Goal: Transaction & Acquisition: Purchase product/service

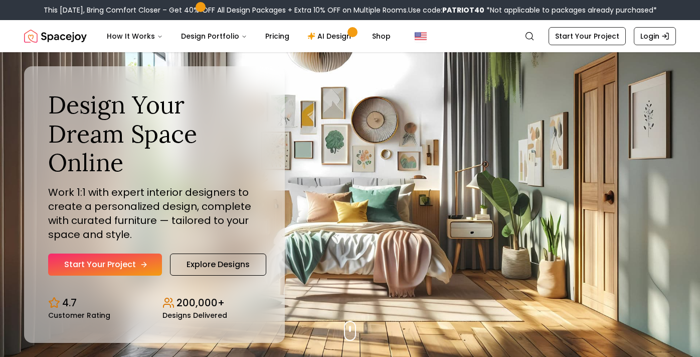
click at [105, 267] on link "Start Your Project" at bounding box center [105, 264] width 114 height 22
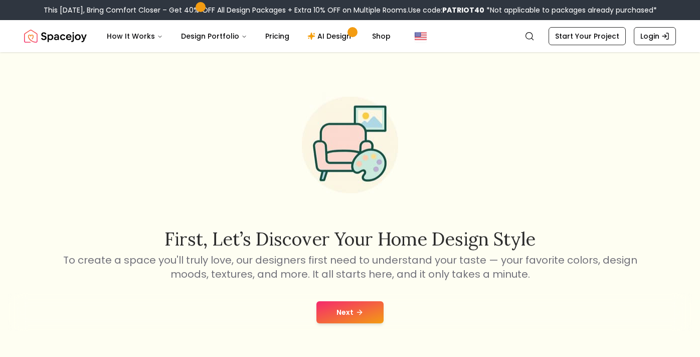
click at [368, 306] on button "Next" at bounding box center [349, 312] width 67 height 22
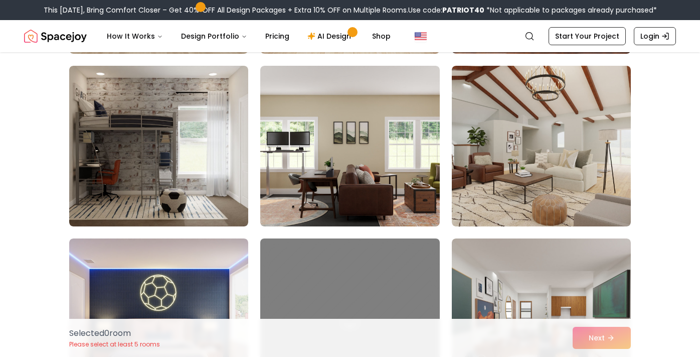
scroll to position [417, 0]
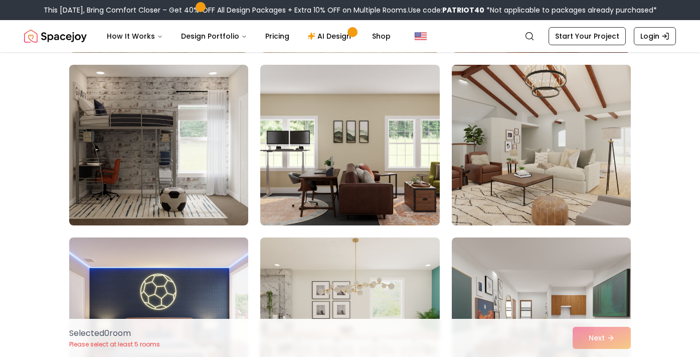
click at [481, 147] on img at bounding box center [541, 145] width 188 height 169
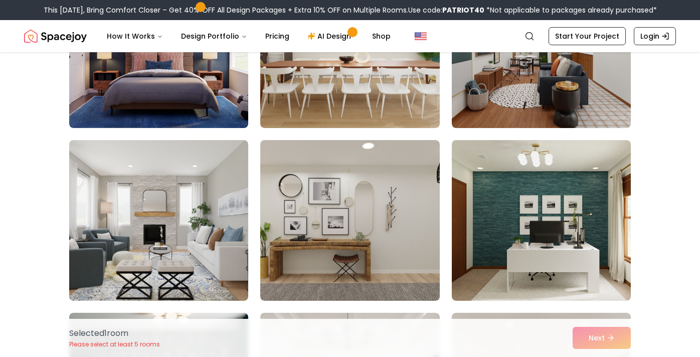
scroll to position [690, 0]
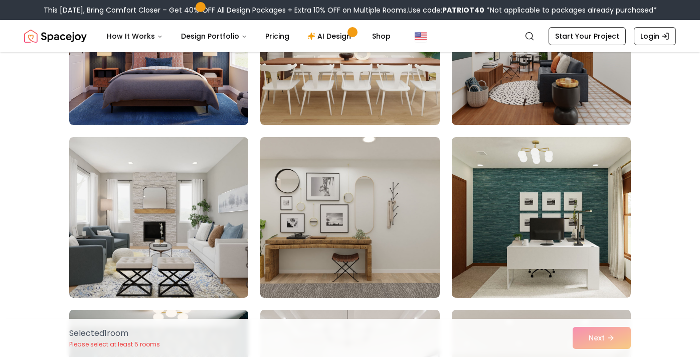
click at [350, 178] on img at bounding box center [350, 217] width 188 height 169
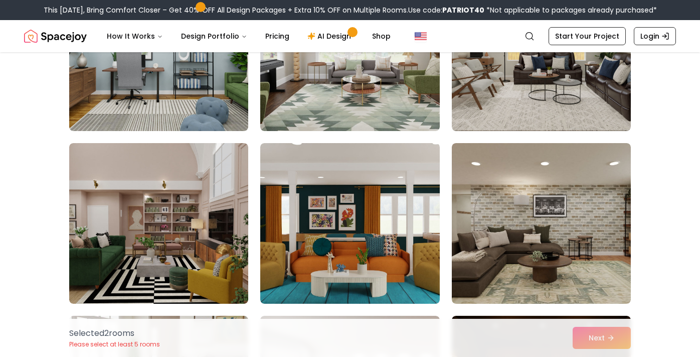
scroll to position [1384, 0]
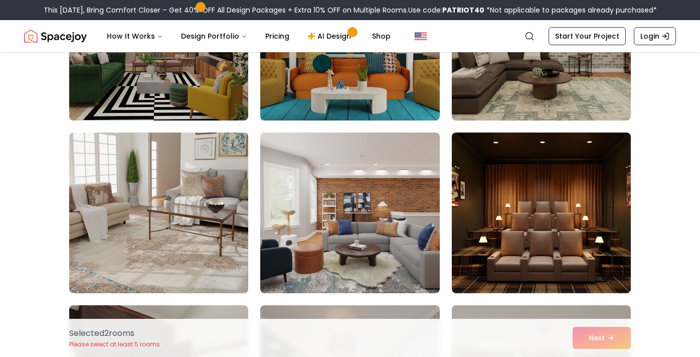
click at [185, 227] on img at bounding box center [159, 212] width 188 height 169
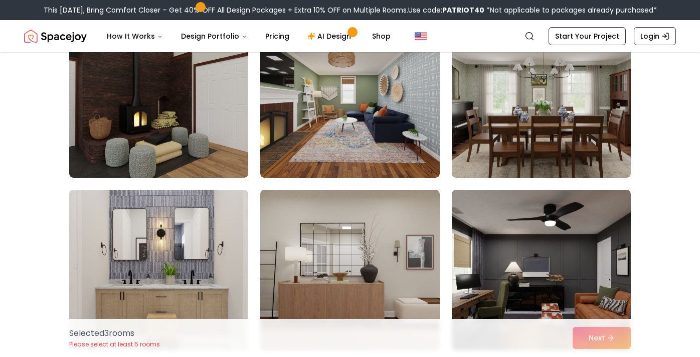
scroll to position [1787, 0]
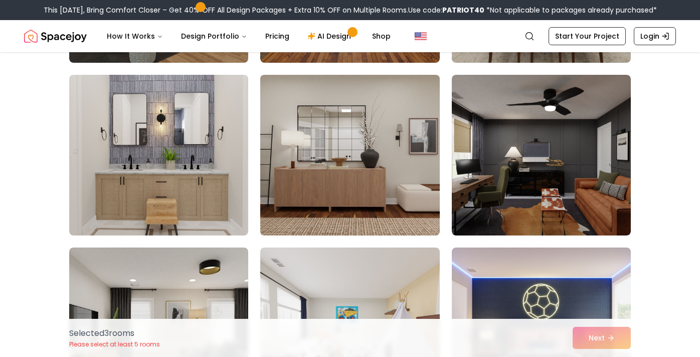
click at [381, 136] on img at bounding box center [350, 155] width 188 height 169
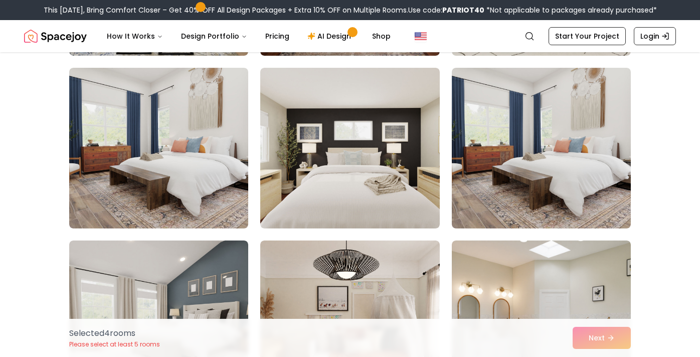
scroll to position [2318, 0]
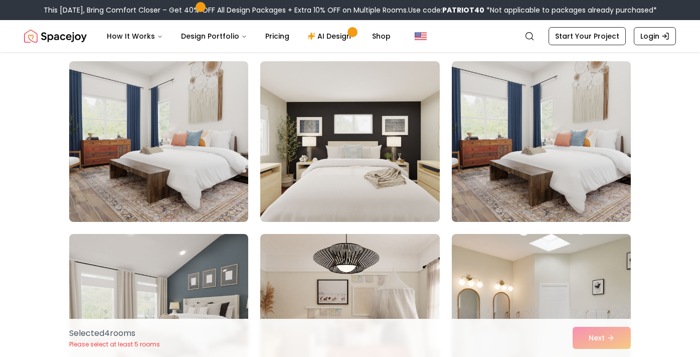
click at [537, 136] on img at bounding box center [541, 141] width 188 height 169
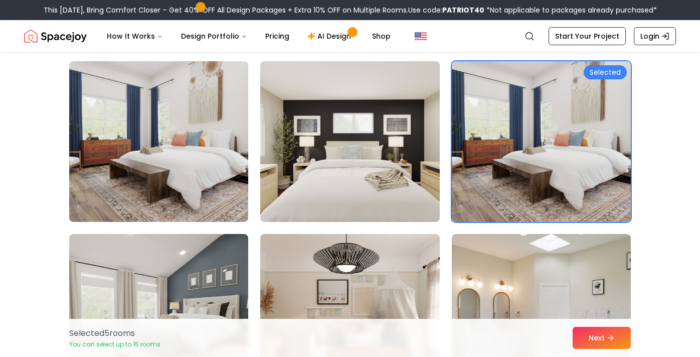
click at [361, 160] on img at bounding box center [350, 141] width 188 height 169
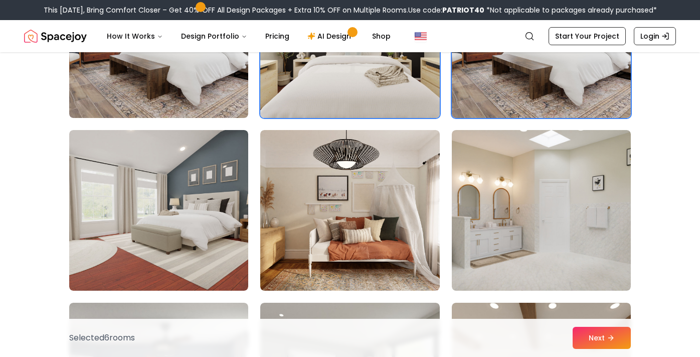
scroll to position [2425, 0]
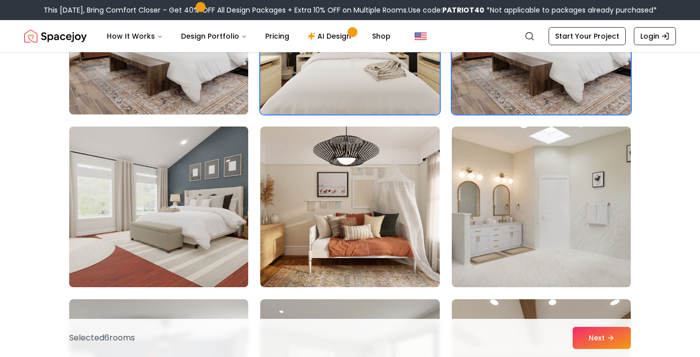
click at [216, 208] on img at bounding box center [159, 206] width 188 height 169
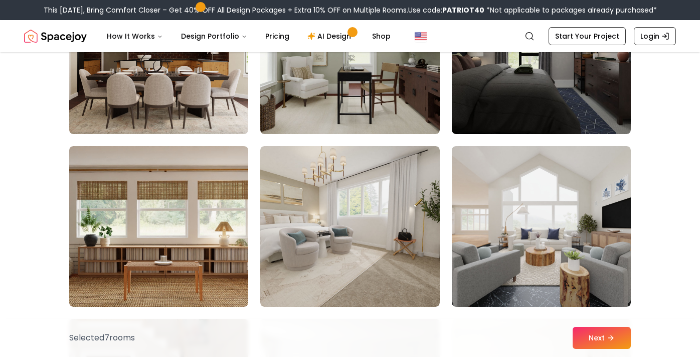
scroll to position [2924, 0]
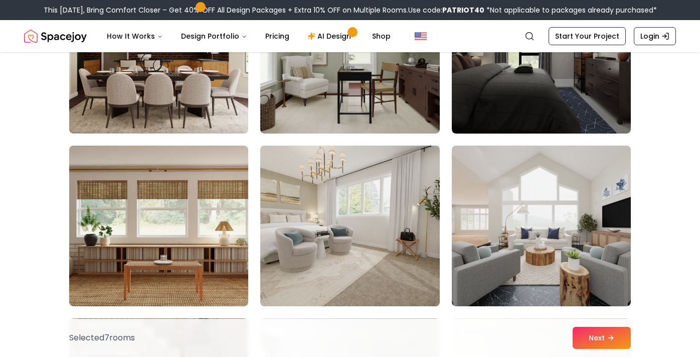
click at [369, 248] on img at bounding box center [350, 225] width 188 height 169
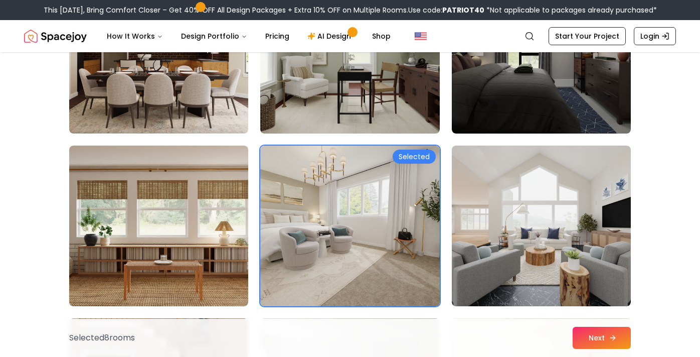
click at [620, 341] on button "Next" at bounding box center [602, 337] width 58 height 22
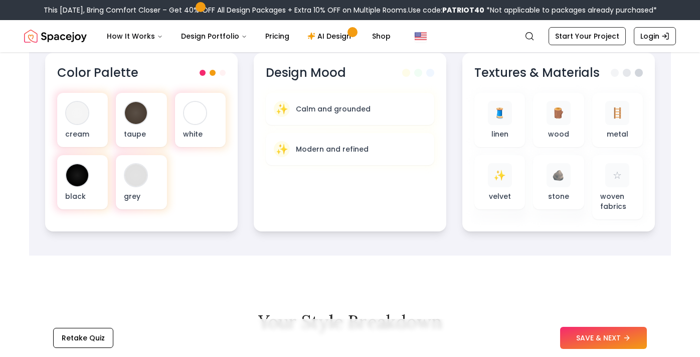
scroll to position [360, 0]
click at [596, 337] on button "SAVE & NEXT" at bounding box center [603, 337] width 87 height 22
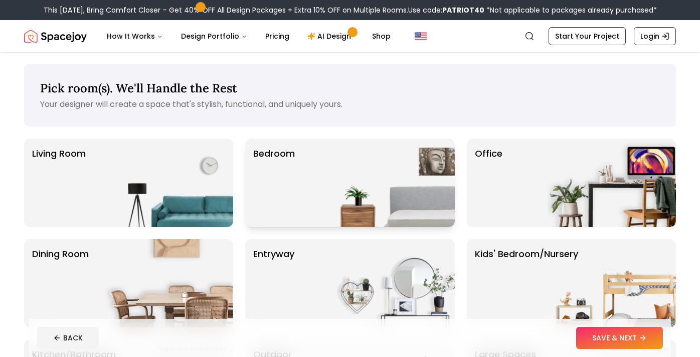
click at [320, 185] on div "Bedroom" at bounding box center [349, 182] width 209 height 88
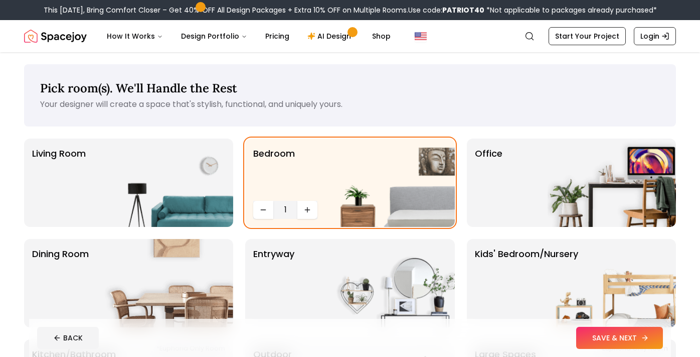
click at [630, 345] on button "SAVE & NEXT" at bounding box center [619, 337] width 87 height 22
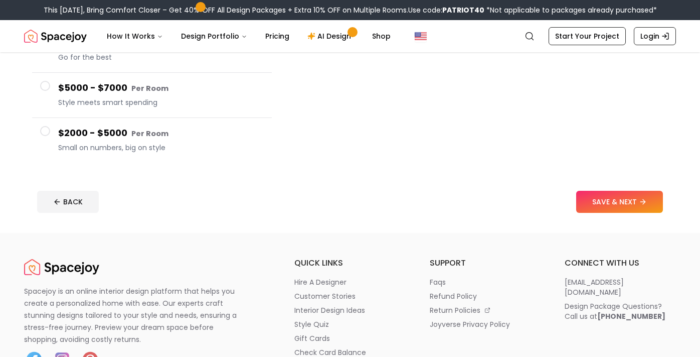
scroll to position [222, 0]
